Goal: Information Seeking & Learning: Understand process/instructions

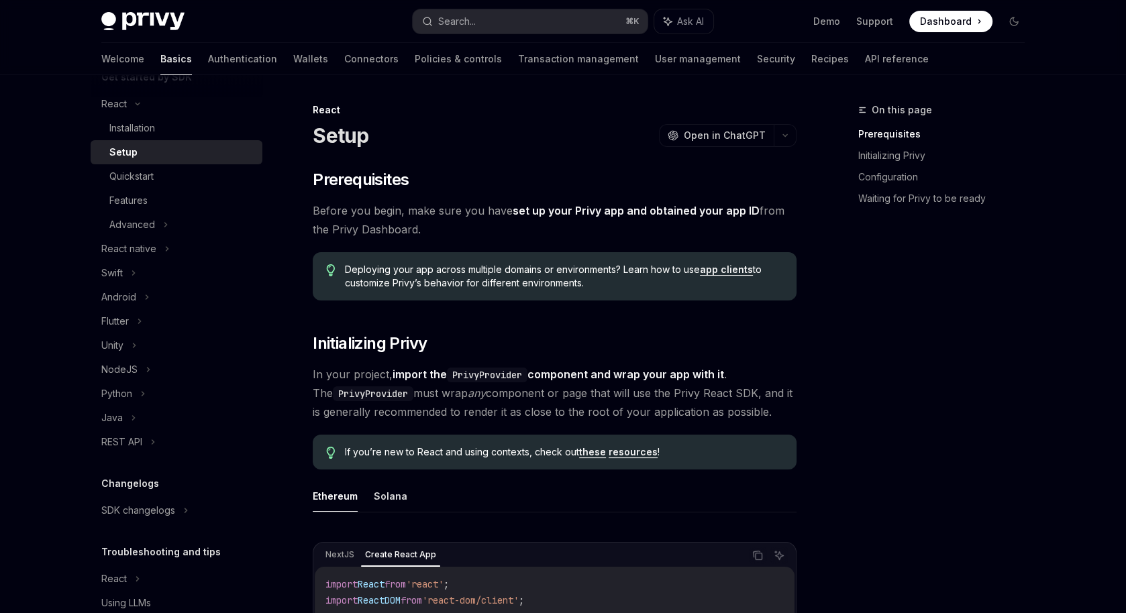
scroll to position [221, 0]
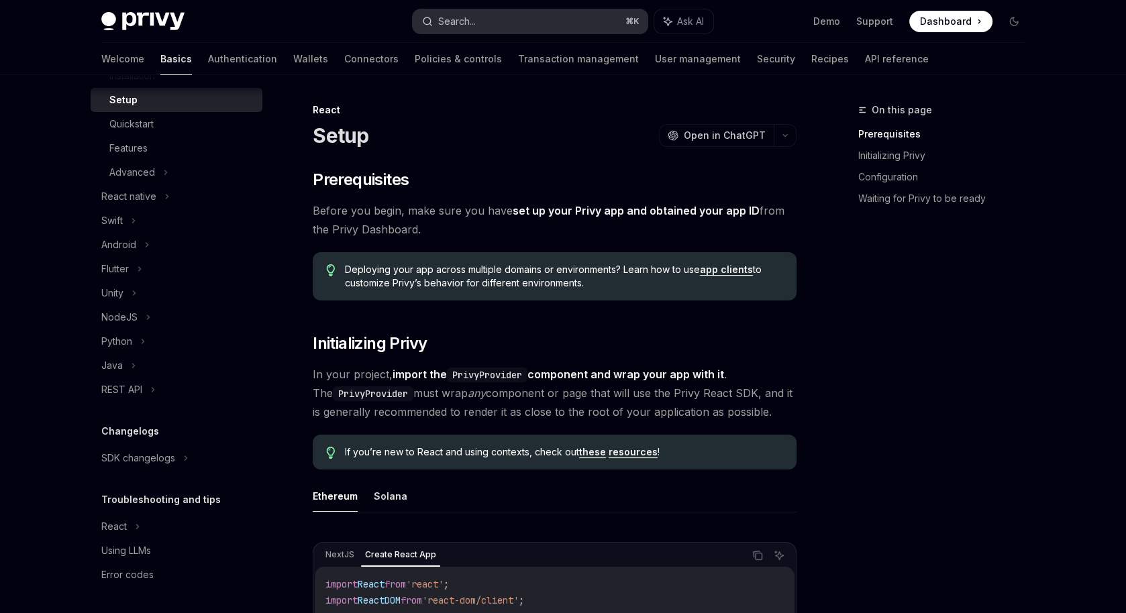
click at [555, 14] on button "Search... ⌘ K" at bounding box center [530, 21] width 235 height 24
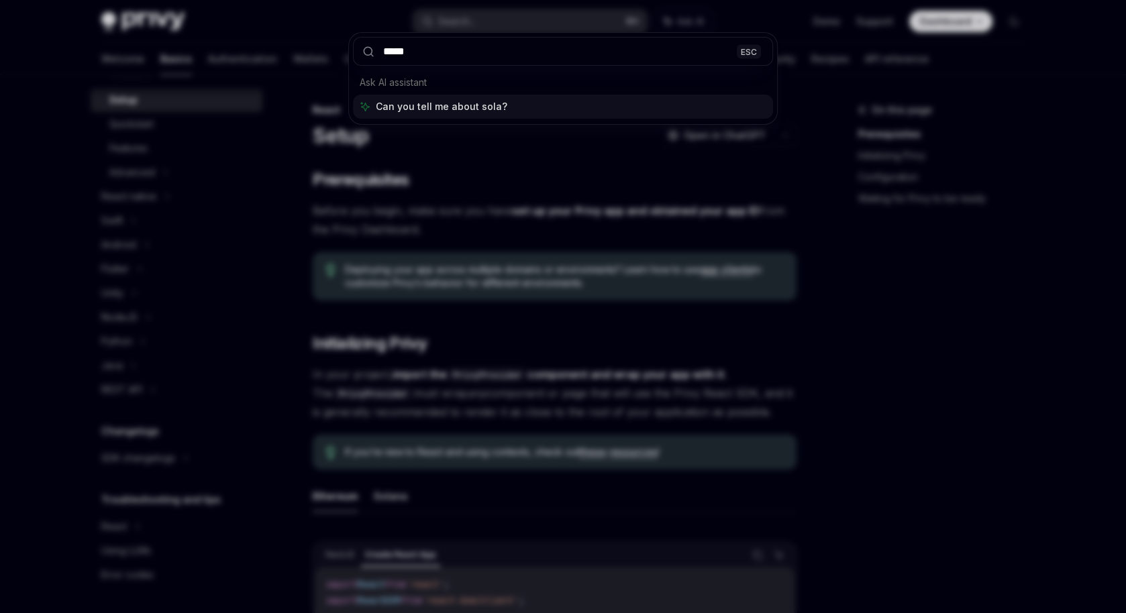
type input "******"
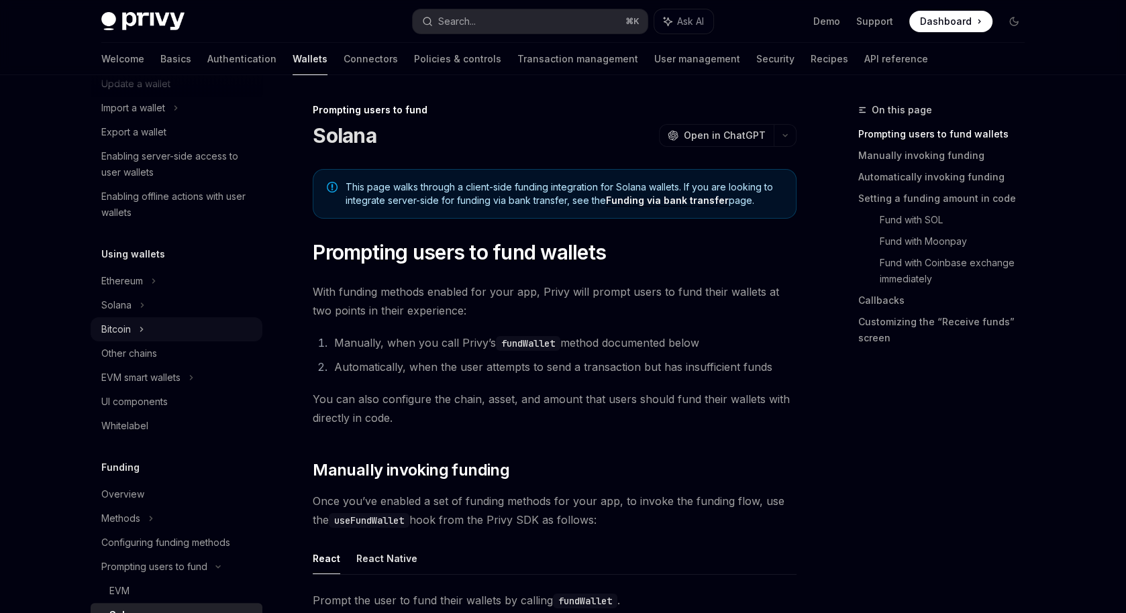
scroll to position [172, 0]
click at [134, 72] on div "Solana" at bounding box center [177, 60] width 172 height 24
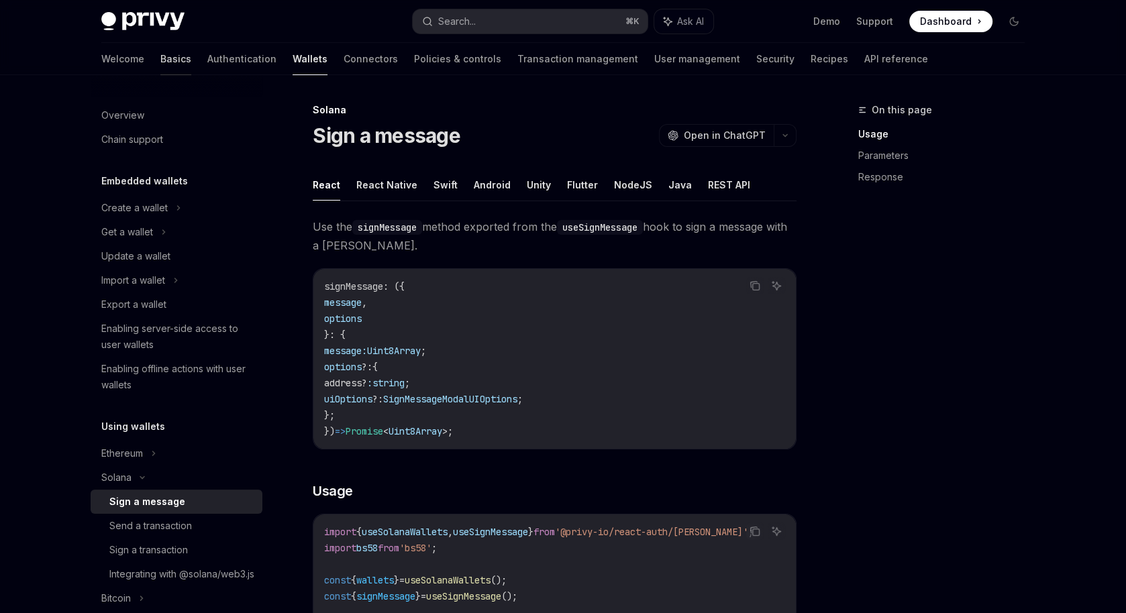
click at [160, 60] on link "Basics" at bounding box center [175, 59] width 31 height 32
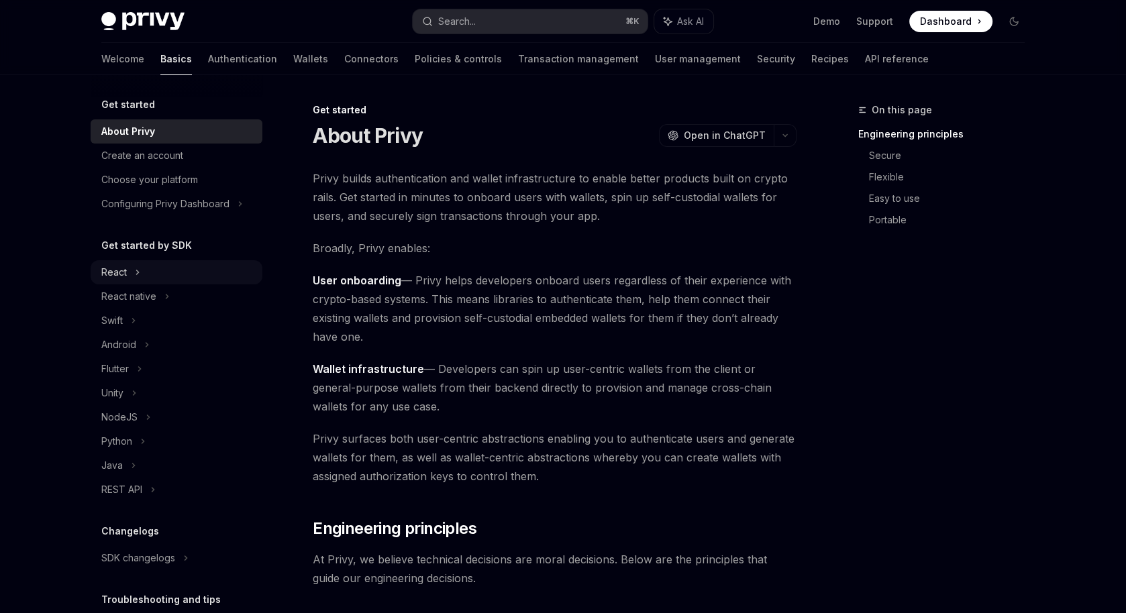
click at [159, 276] on div "React" at bounding box center [177, 272] width 172 height 24
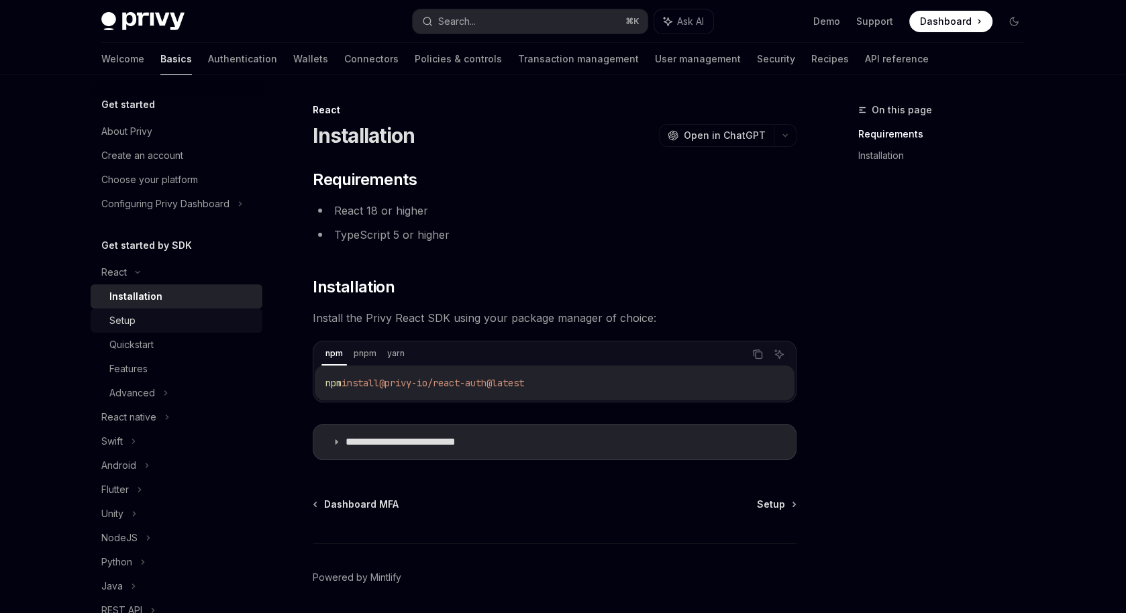
click at [179, 319] on div "Setup" at bounding box center [181, 321] width 145 height 16
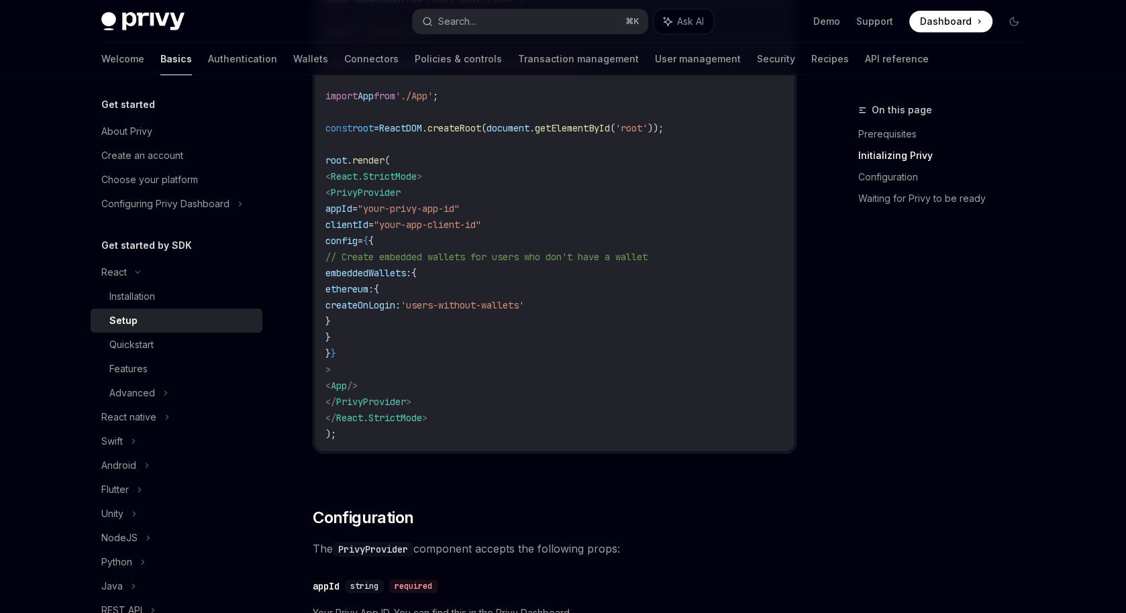
scroll to position [603, 0]
click at [374, 288] on span "ethereum:" at bounding box center [349, 288] width 48 height 12
drag, startPoint x: 378, startPoint y: 284, endPoint x: 416, endPoint y: 312, distance: 47.5
click at [416, 312] on code "import React from 'react' ; import ReactDOM from 'react-dom/client' ; import '.…" at bounding box center [554, 207] width 458 height 467
copy code "ethereum: { createOnLogin: 'users-without-wallets' }"
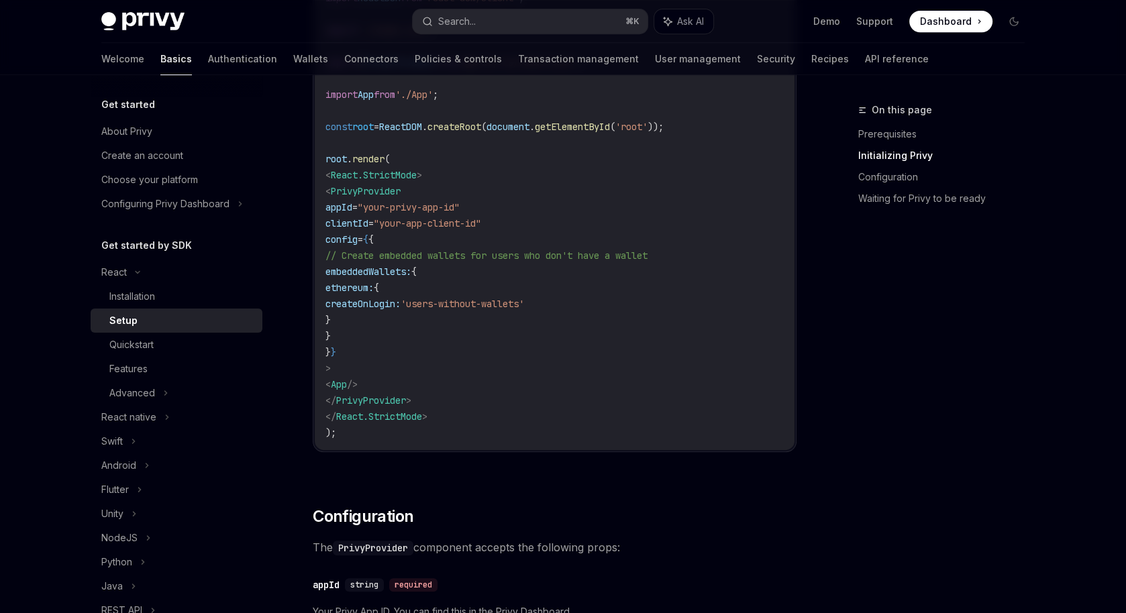
click at [464, 391] on code "import React from 'react' ; import ReactDOM from 'react-dom/client' ; import '.…" at bounding box center [554, 207] width 458 height 467
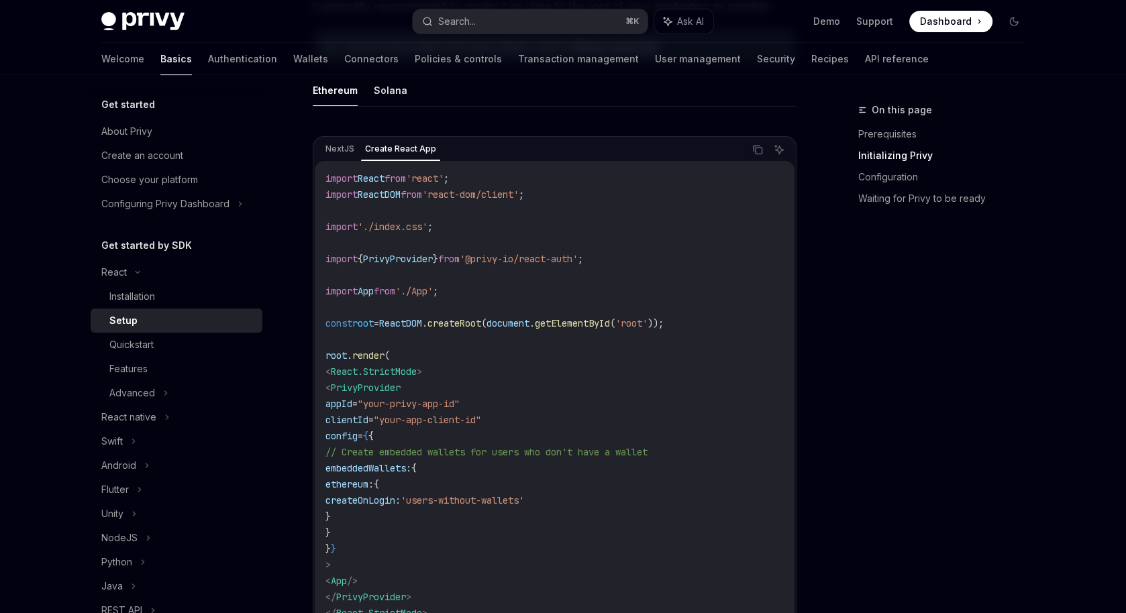
scroll to position [0, 0]
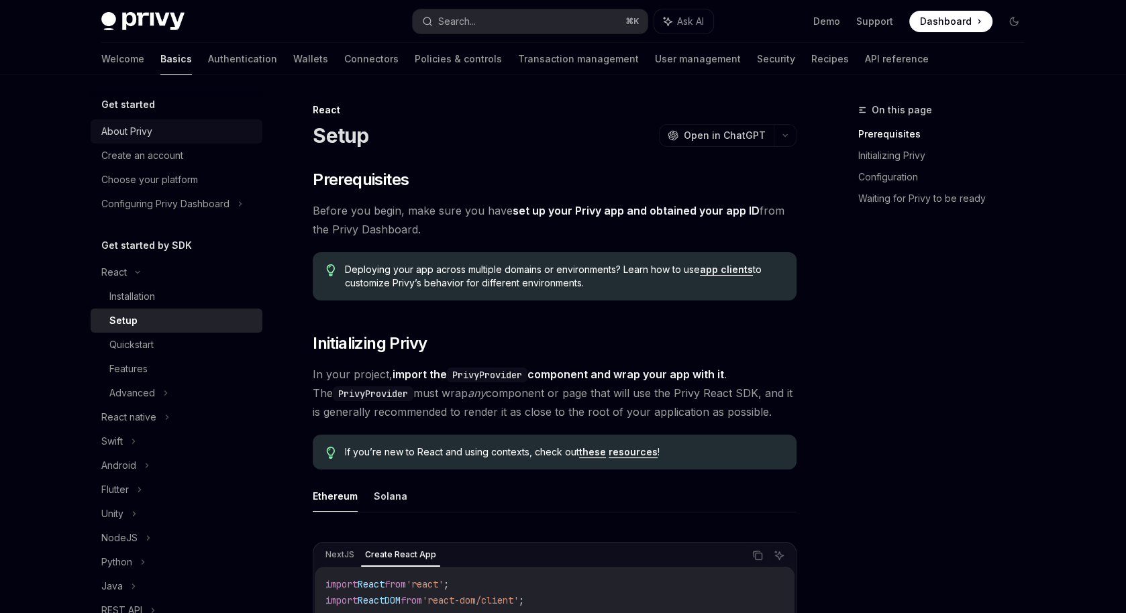
click at [167, 140] on link "About Privy" at bounding box center [177, 131] width 172 height 24
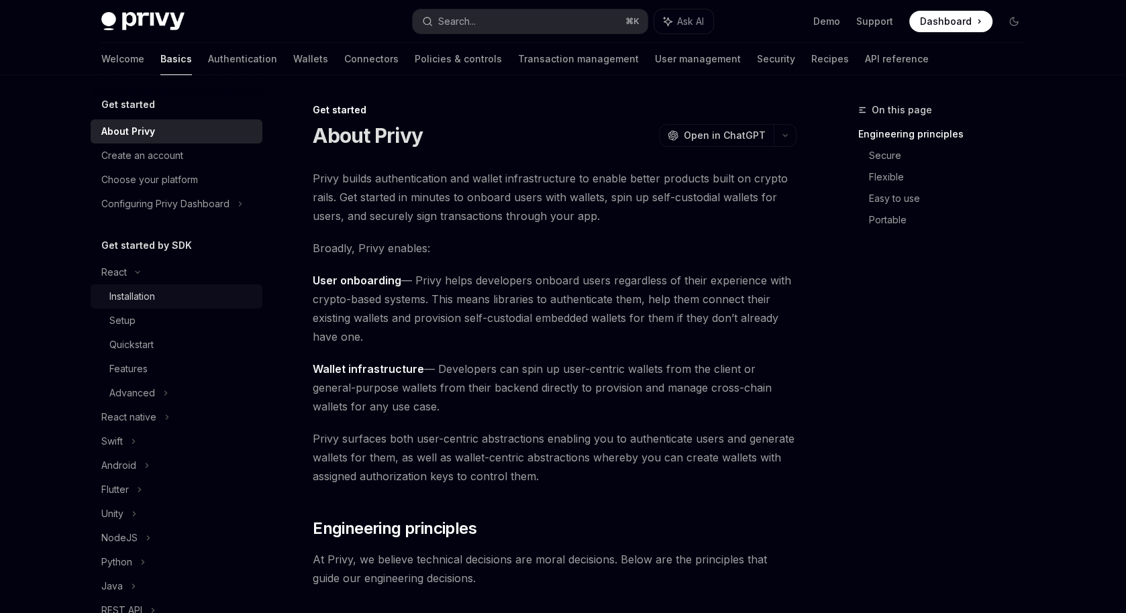
click at [141, 307] on link "Installation" at bounding box center [177, 297] width 172 height 24
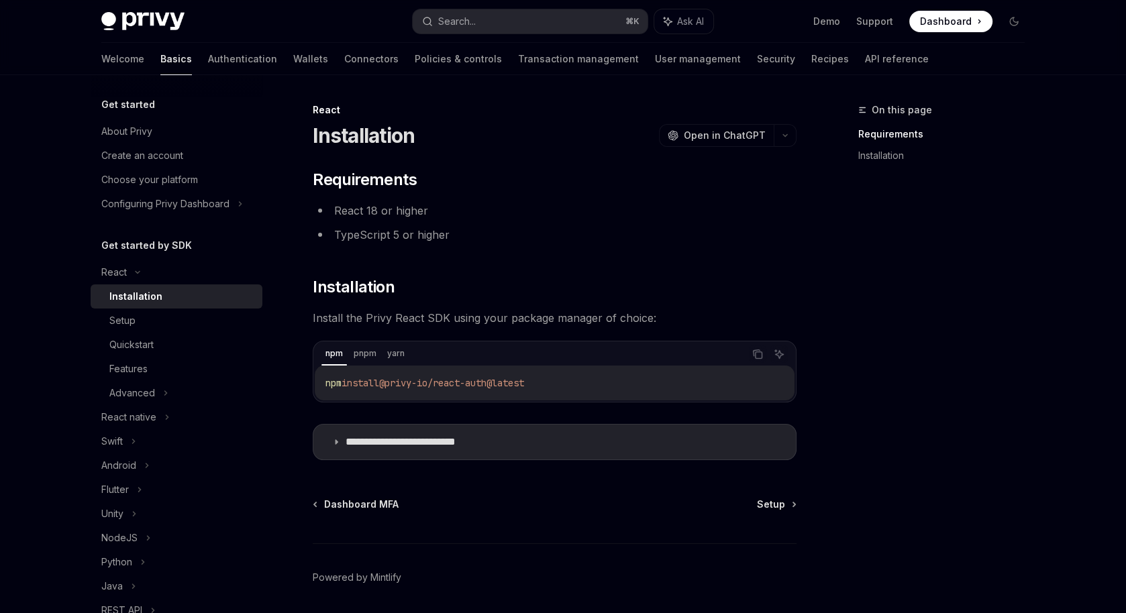
scroll to position [44, 0]
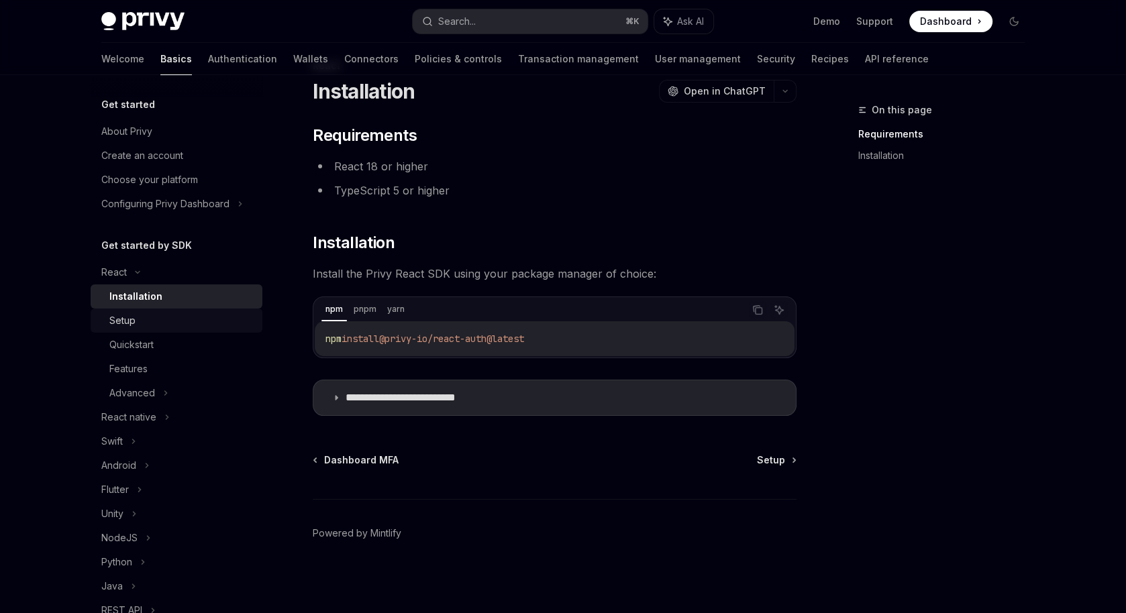
click at [147, 311] on link "Setup" at bounding box center [177, 321] width 172 height 24
type textarea "*"
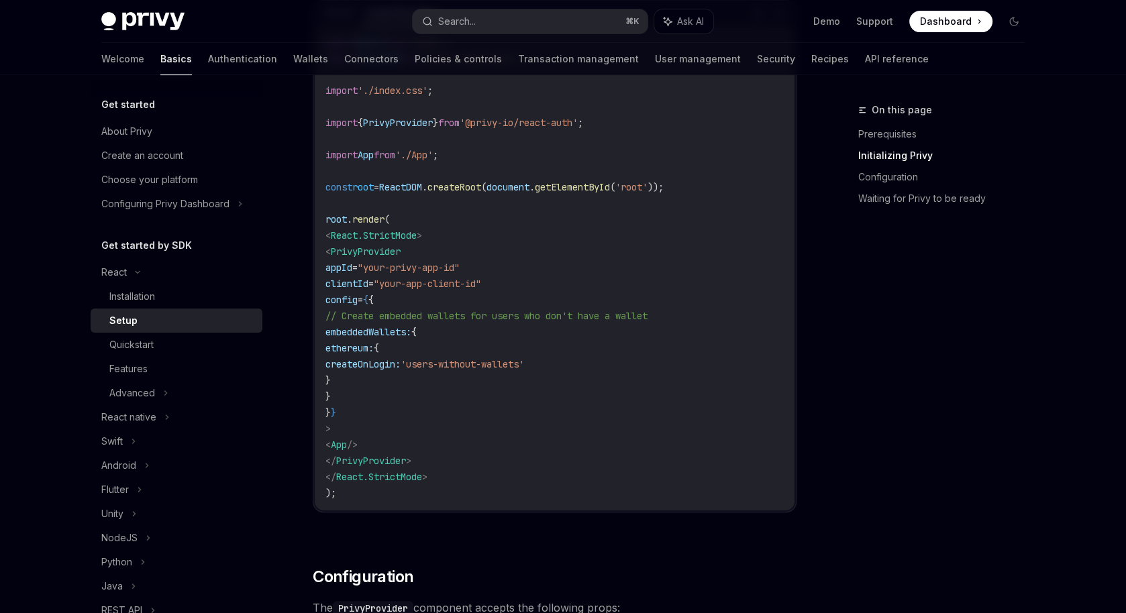
scroll to position [544, 0]
